Goal: Information Seeking & Learning: Learn about a topic

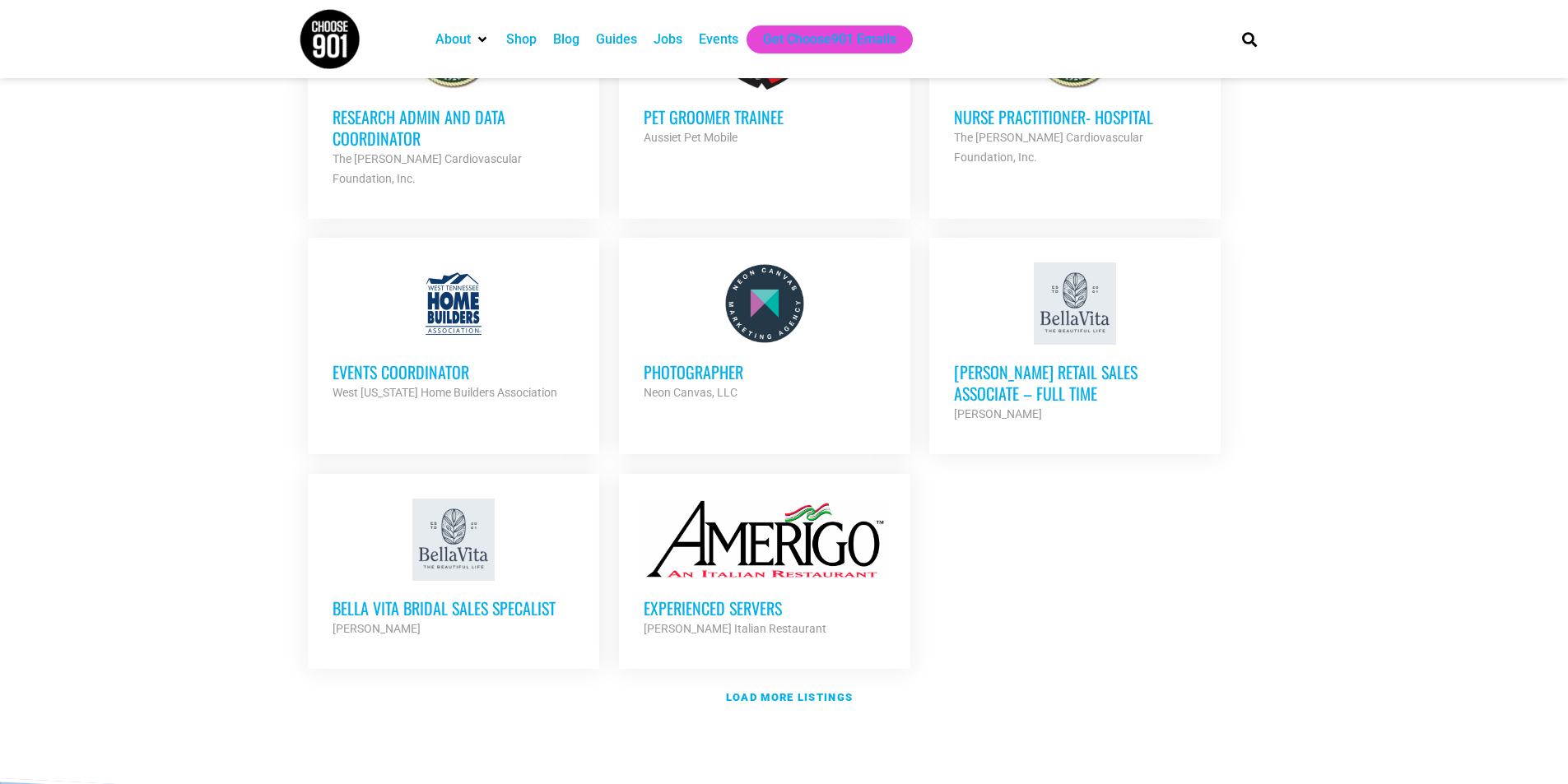
scroll to position [1892, 0]
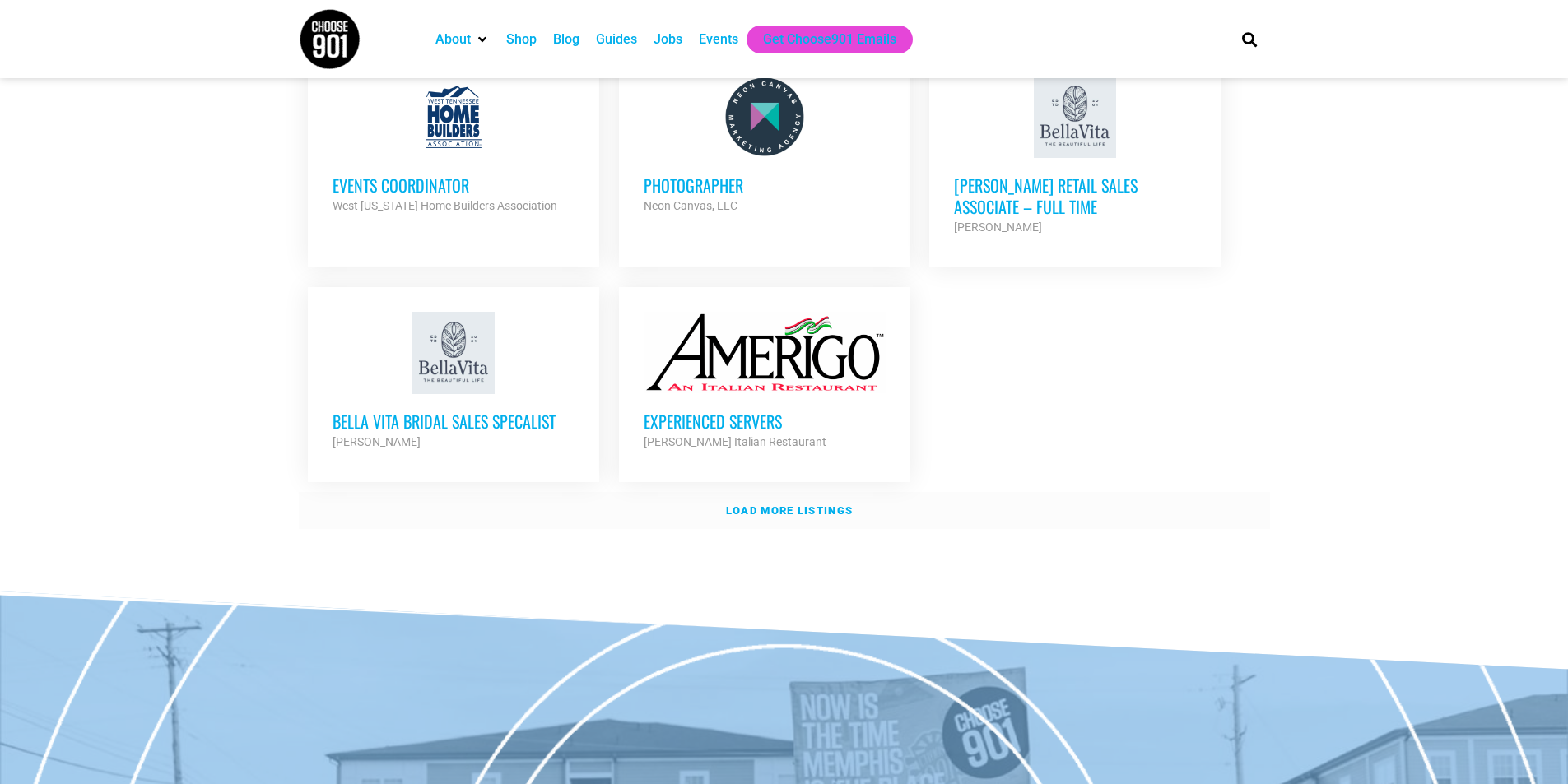
click at [777, 504] on strong "Load more listings" at bounding box center [789, 510] width 127 height 12
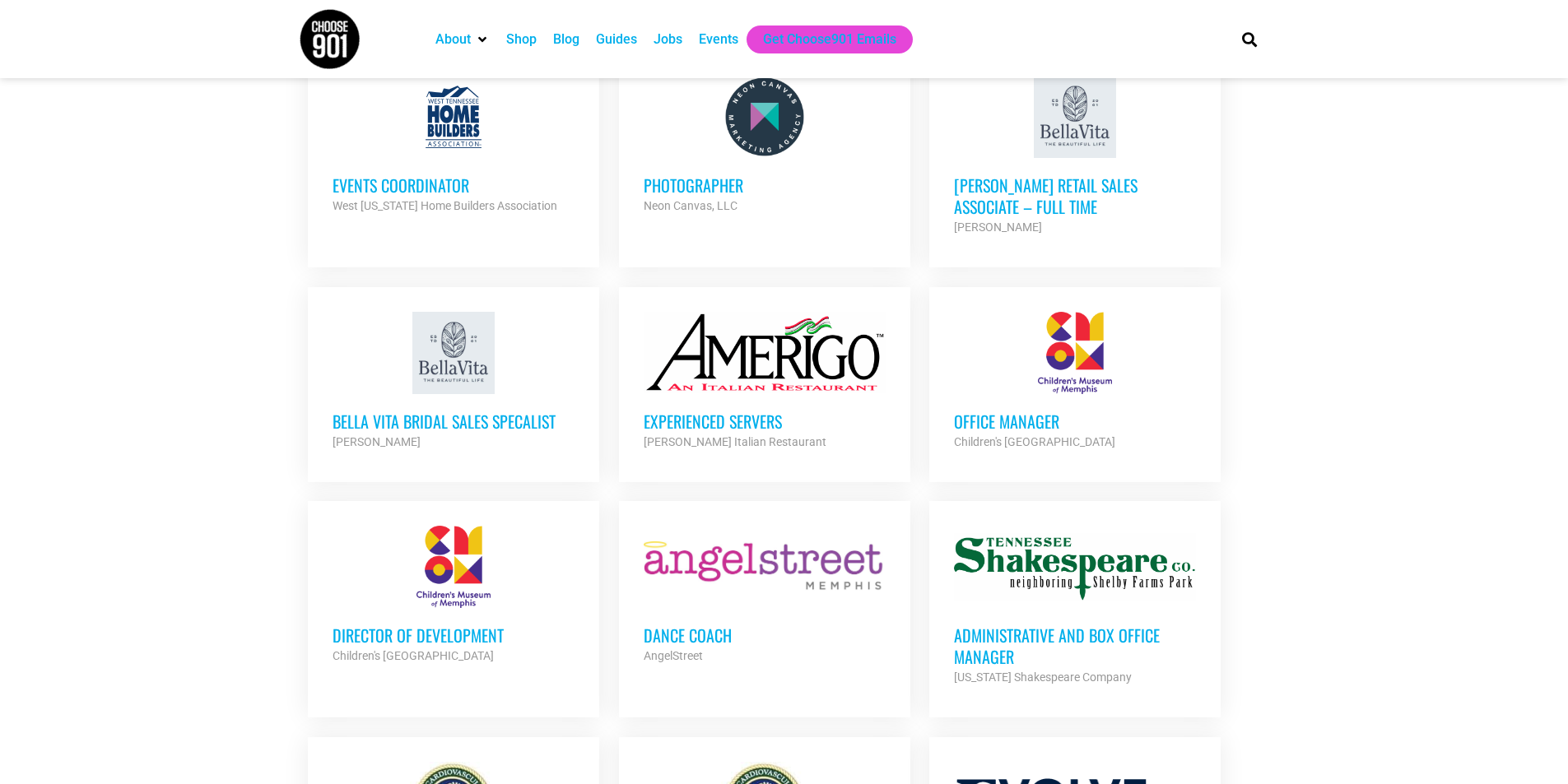
click at [1005, 411] on h3 "Office Manager" at bounding box center [1074, 422] width 242 height 22
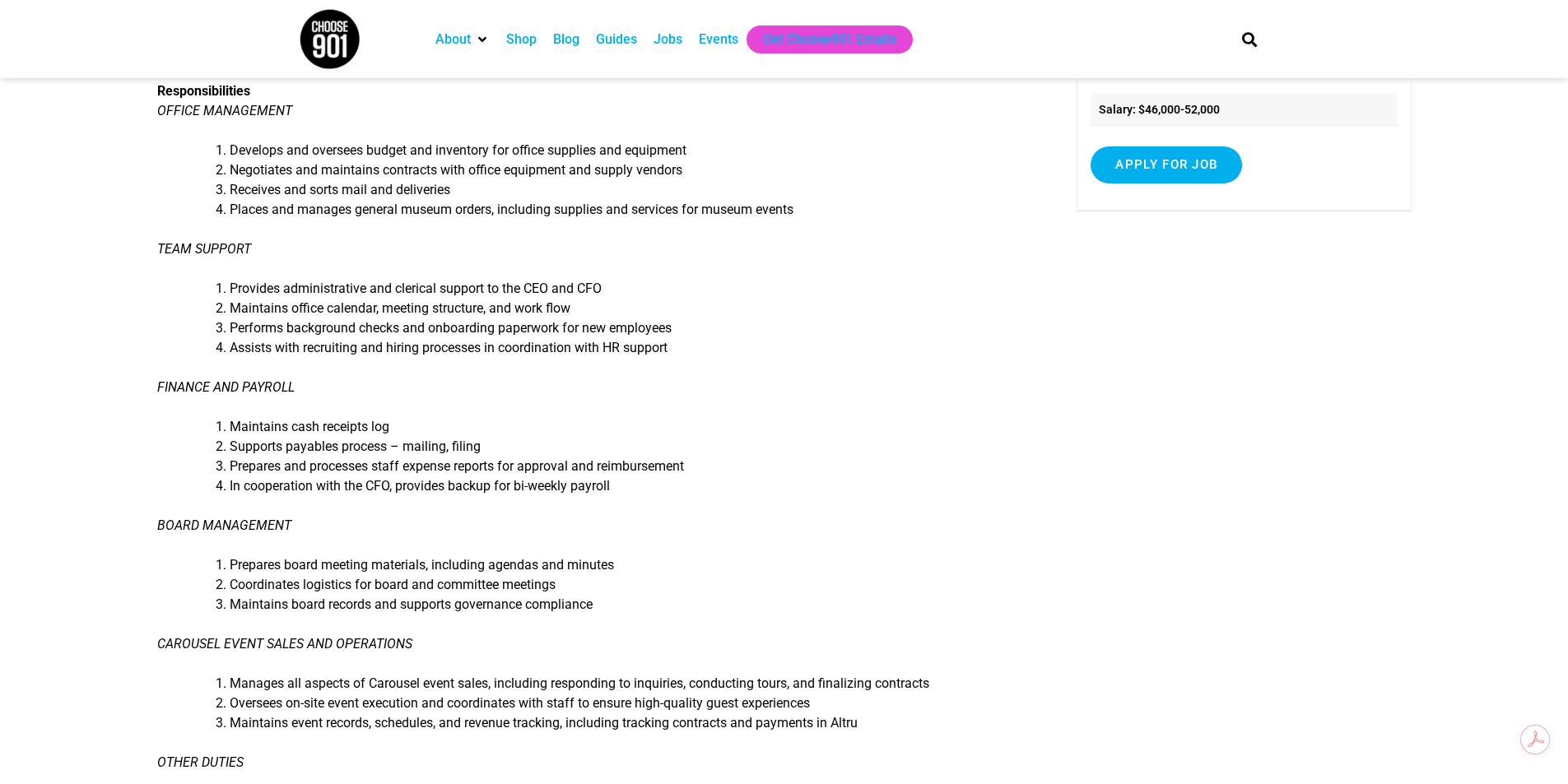
scroll to position [247, 0]
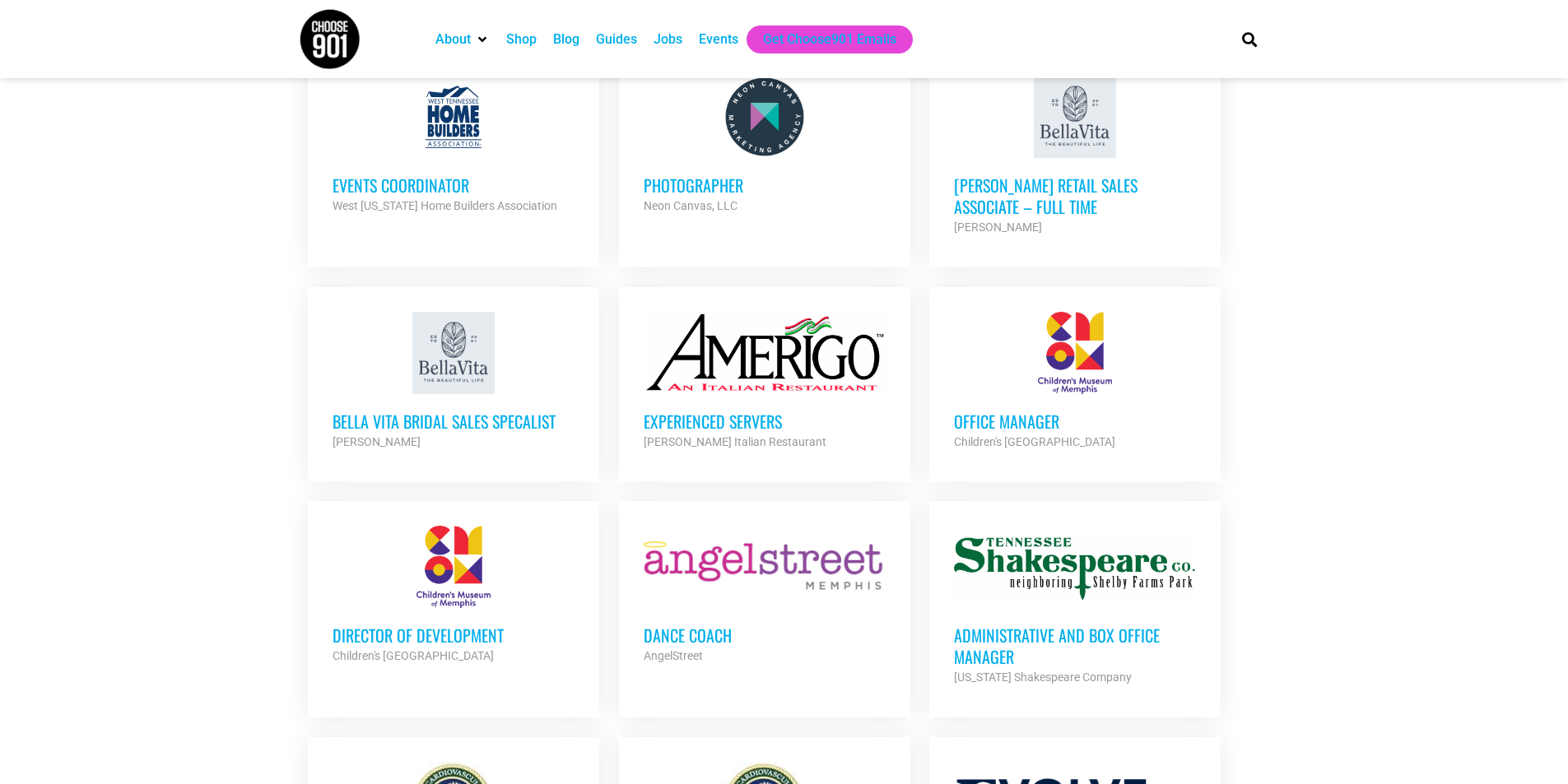
click at [417, 624] on h3 "Director of Development" at bounding box center [454, 635] width 242 height 22
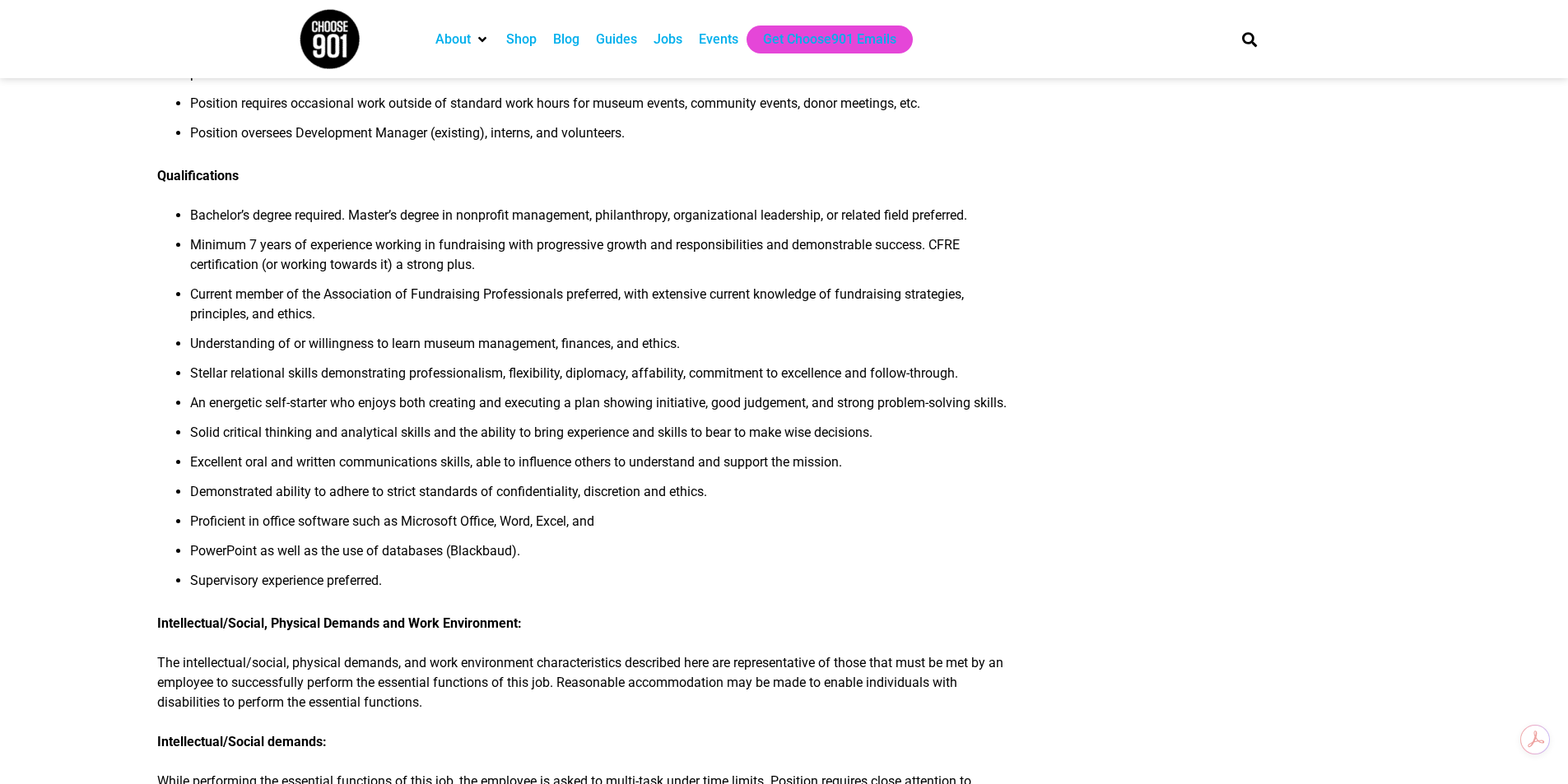
scroll to position [986, 0]
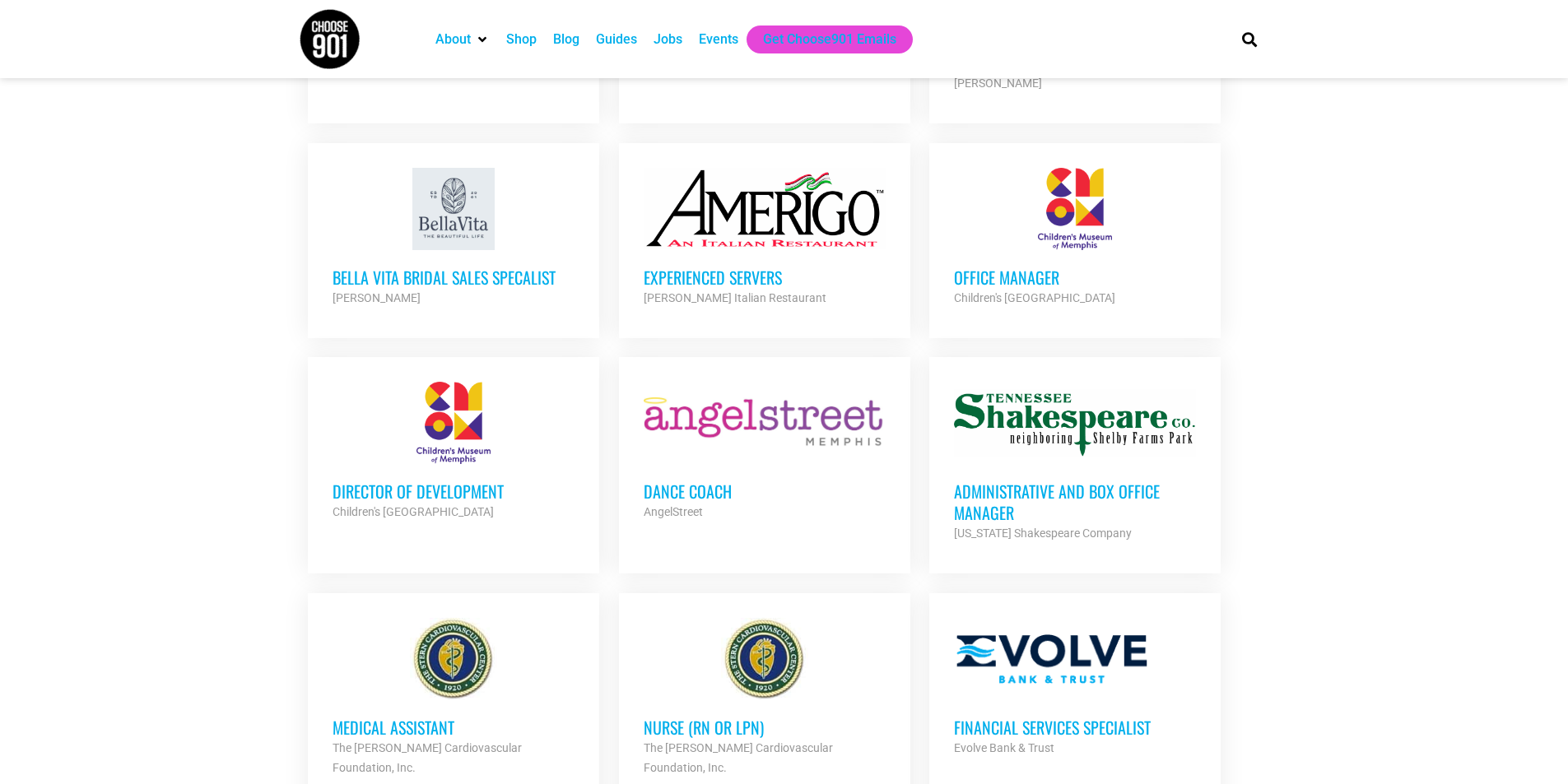
scroll to position [2056, 0]
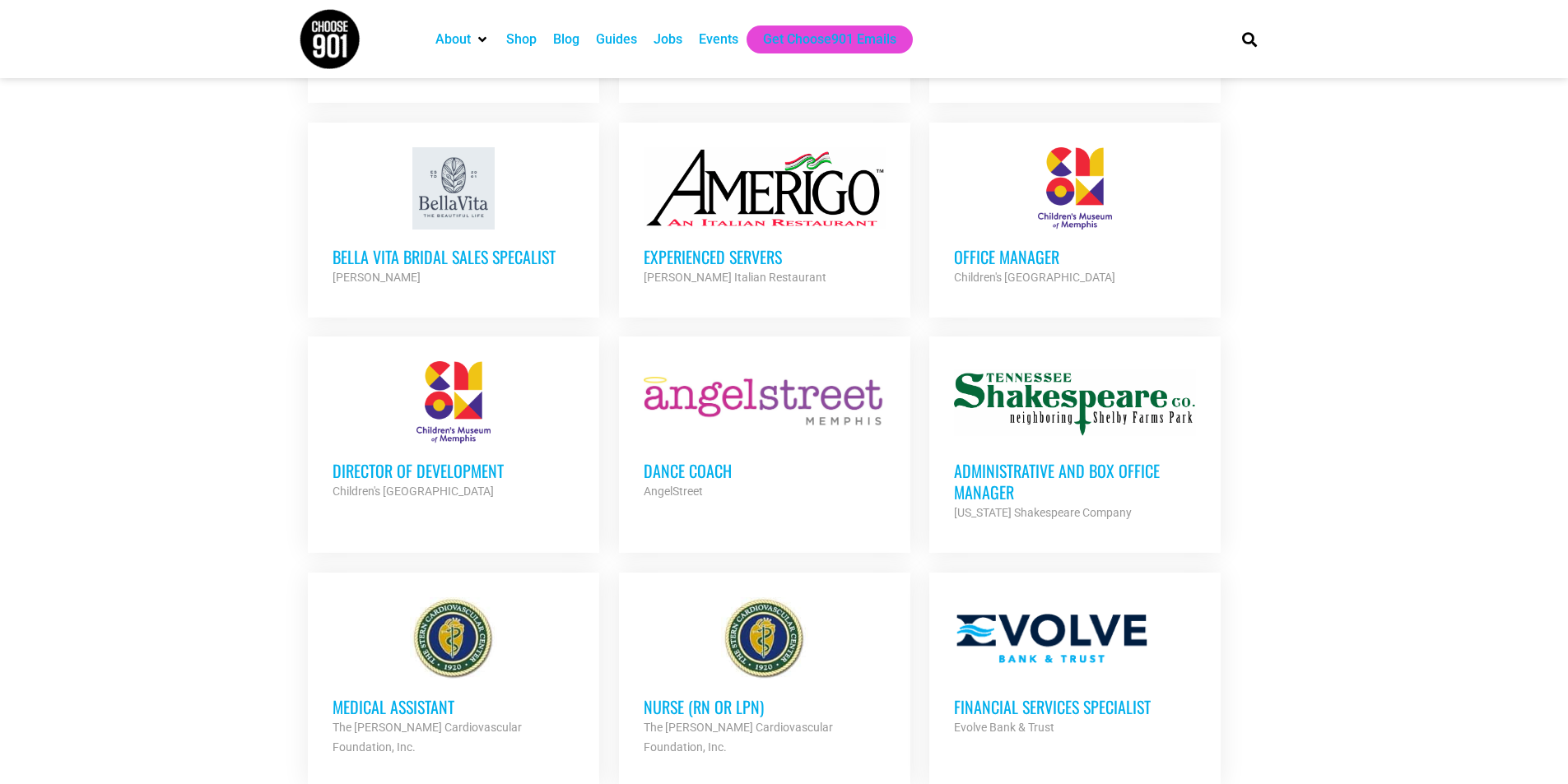
click at [998, 459] on h3 "Administrative and Box Office Manager" at bounding box center [1074, 480] width 242 height 43
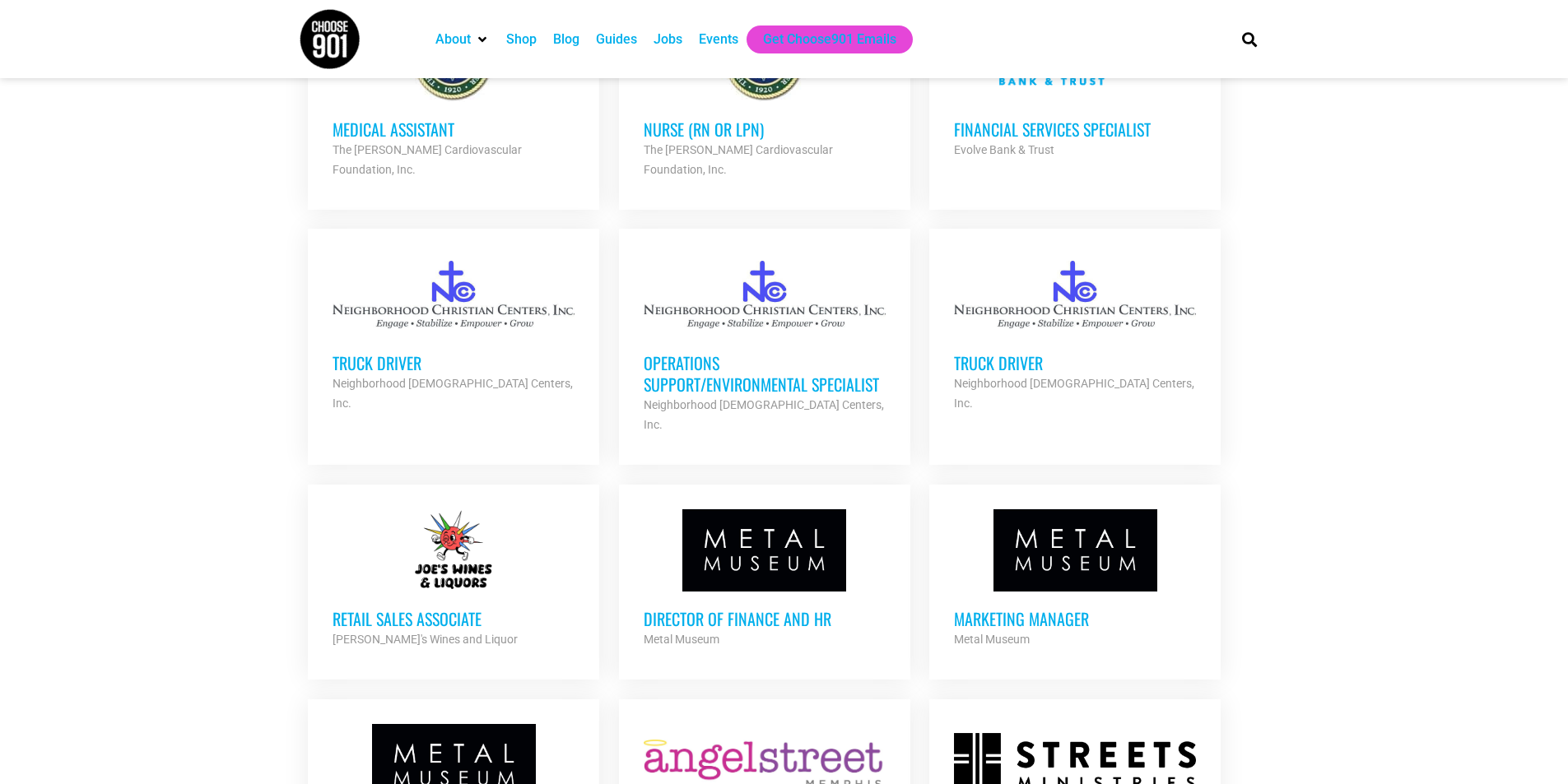
click at [751, 261] on div at bounding box center [765, 294] width 242 height 82
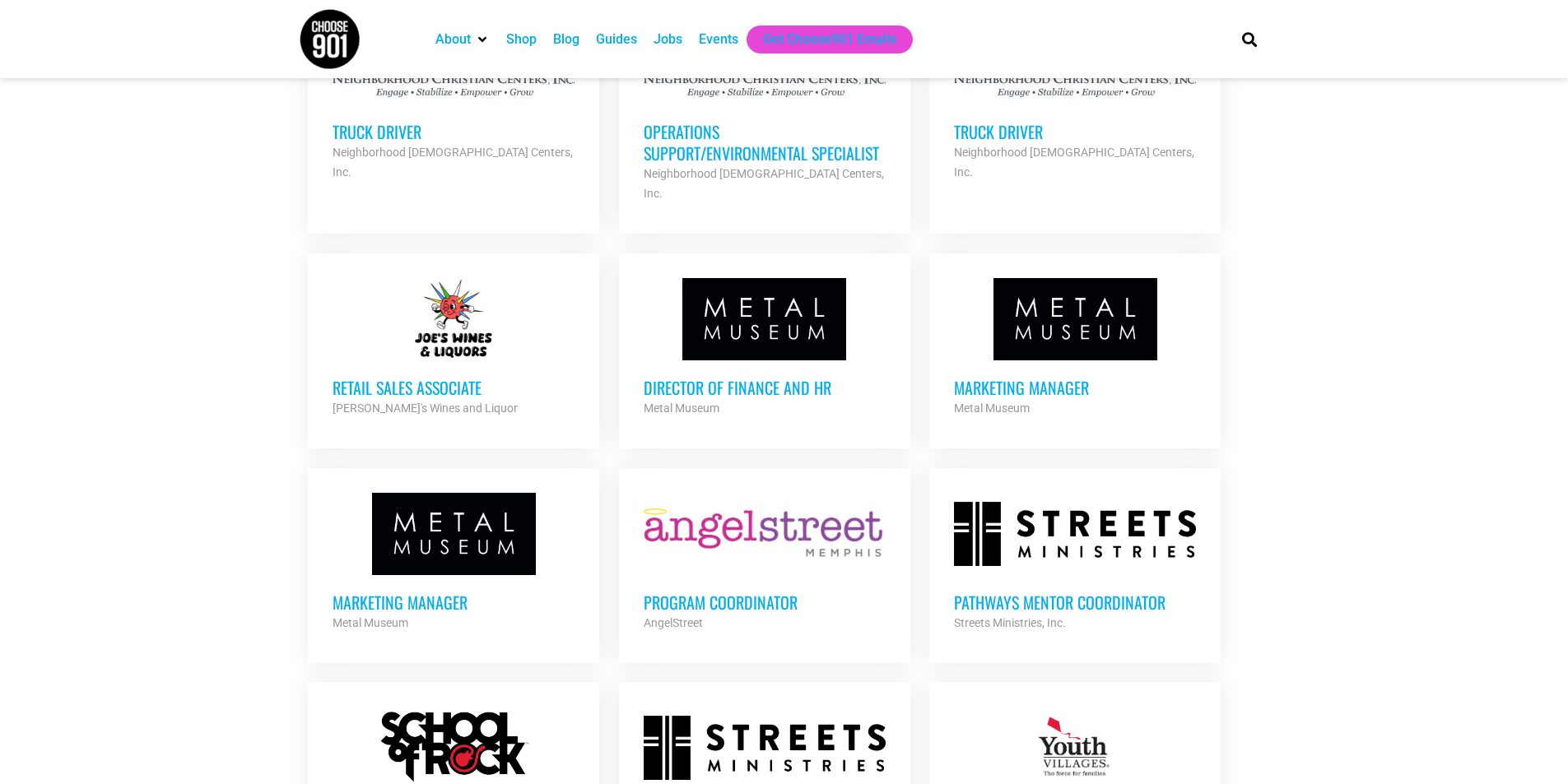
scroll to position [2880, 0]
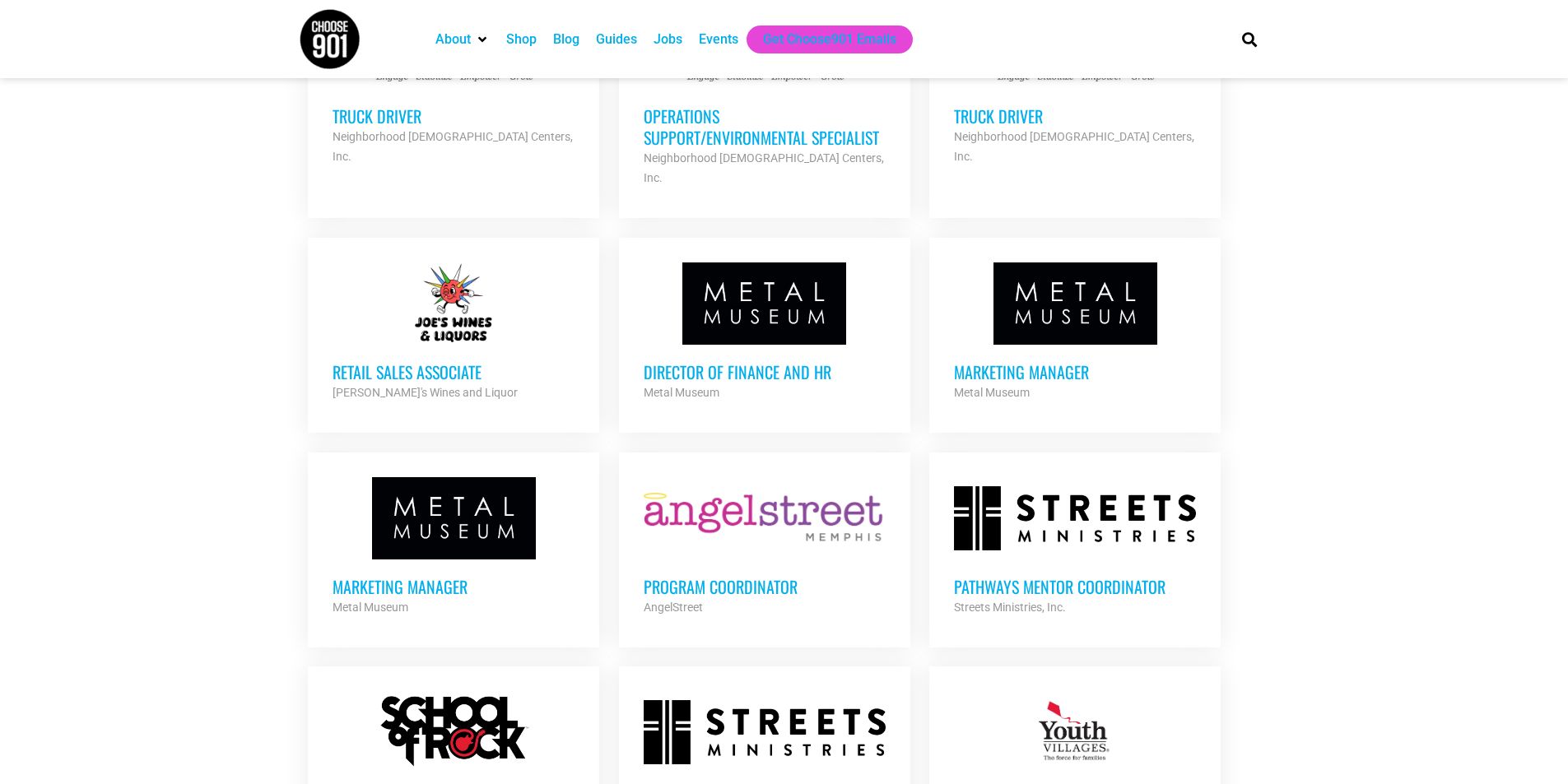
click at [443, 262] on div at bounding box center [454, 303] width 242 height 82
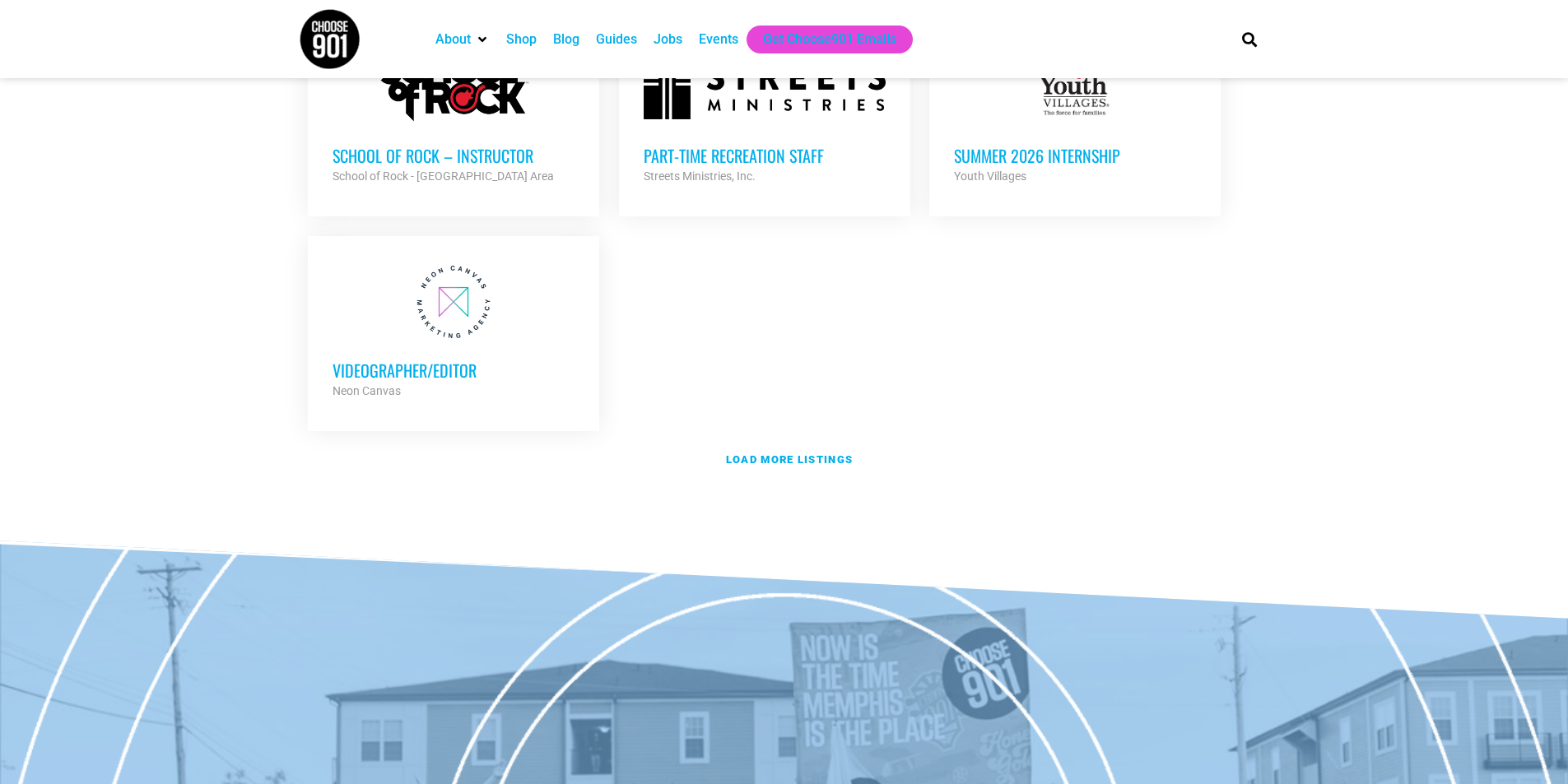
scroll to position [3538, 0]
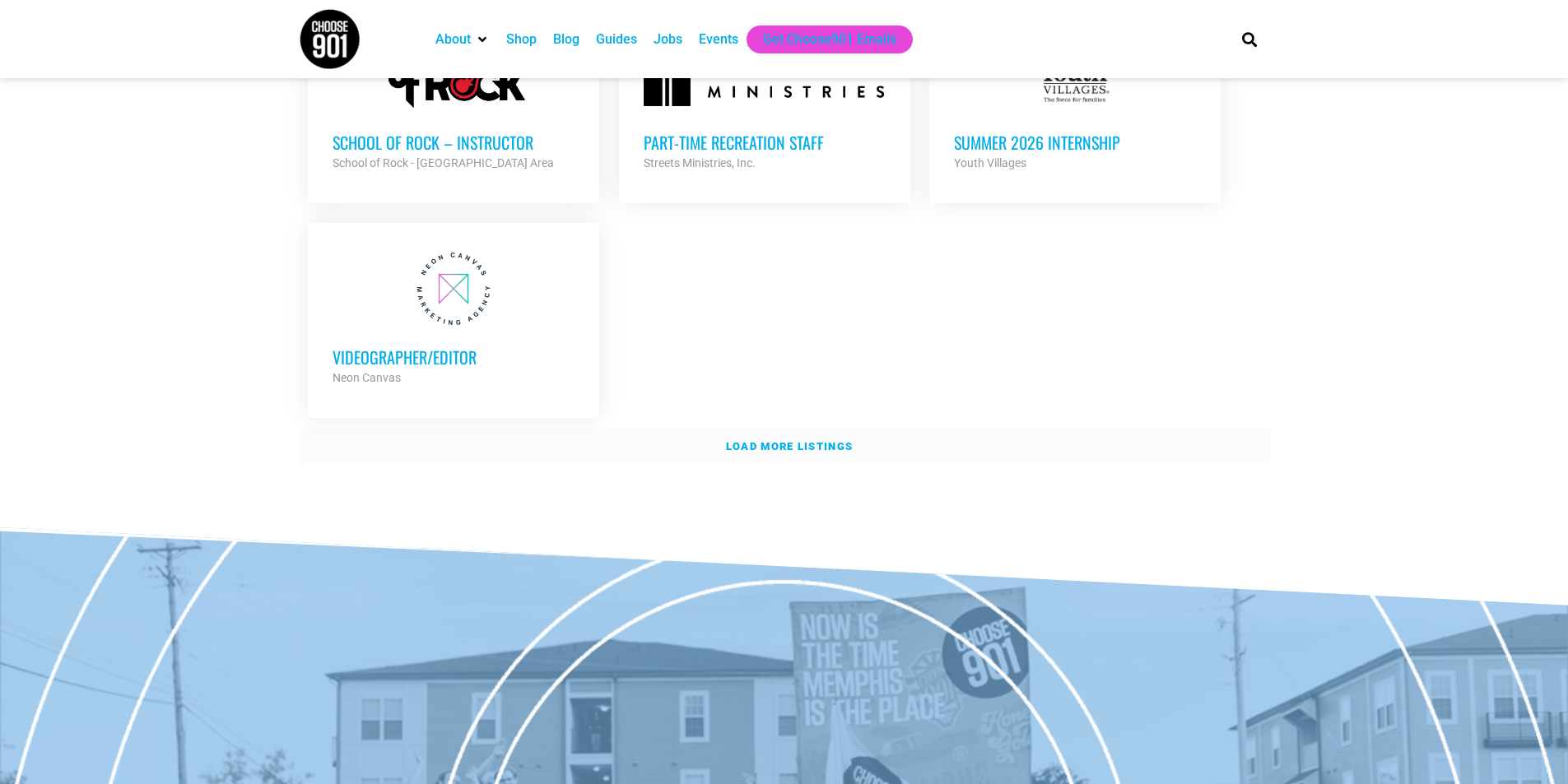
click at [814, 440] on strong "Load more listings" at bounding box center [789, 446] width 127 height 12
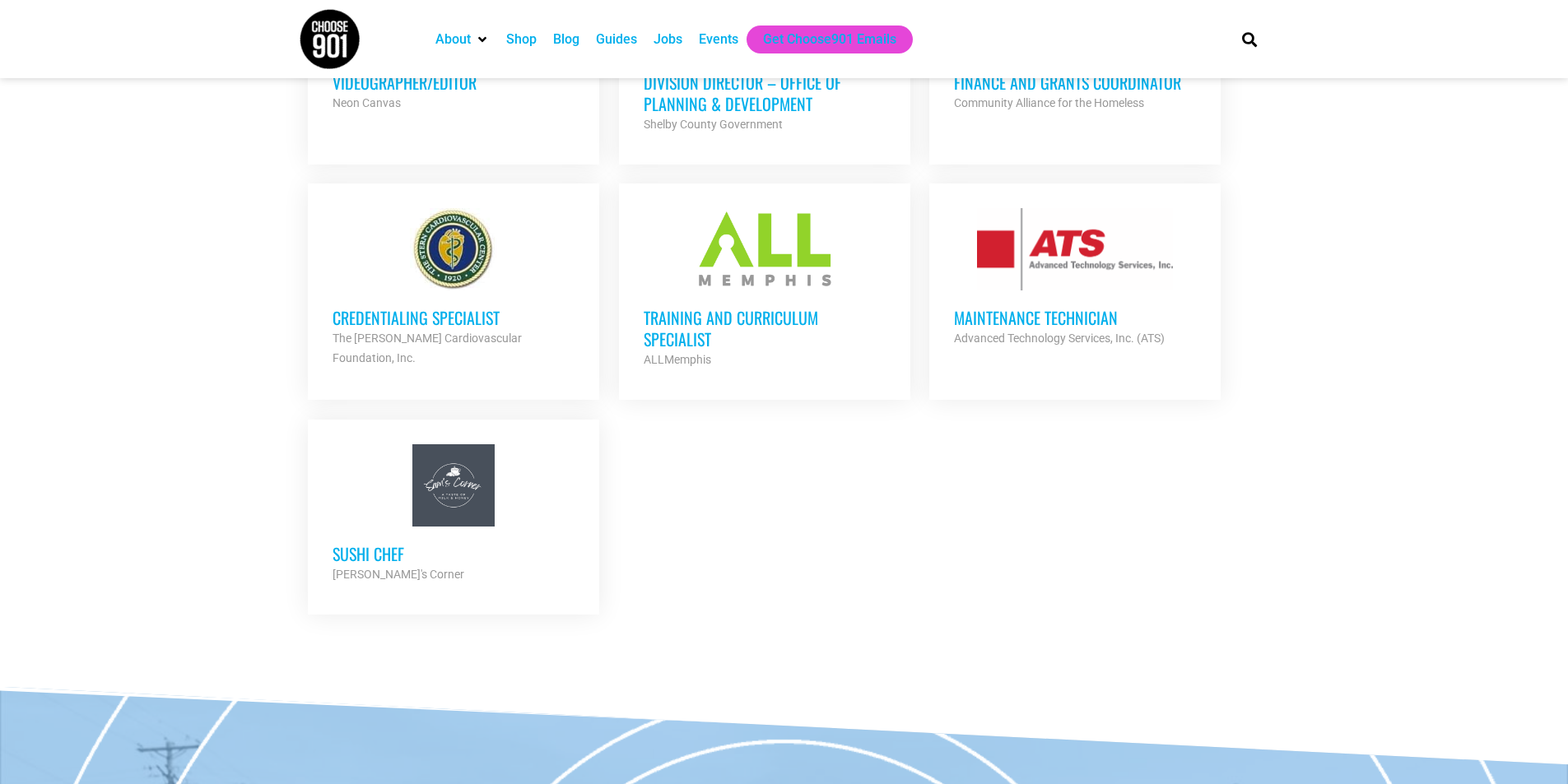
scroll to position [3949, 0]
